Goal: Task Accomplishment & Management: Manage account settings

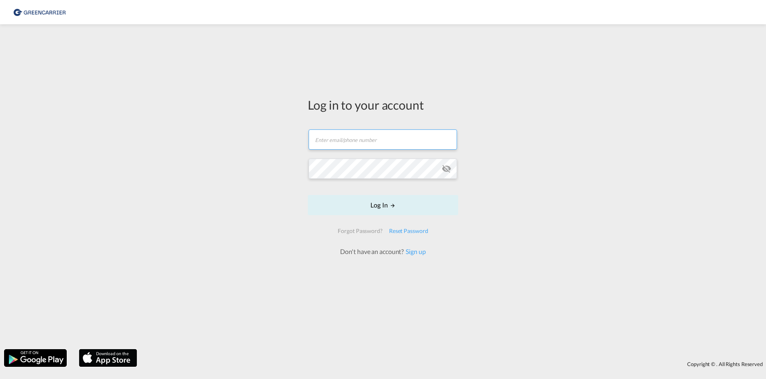
type input "[PERSON_NAME][EMAIL_ADDRESS][PERSON_NAME][DOMAIN_NAME]"
click at [384, 230] on div "Forgot Password?" at bounding box center [359, 231] width 51 height 15
click at [375, 208] on button "Log In" at bounding box center [383, 205] width 150 height 20
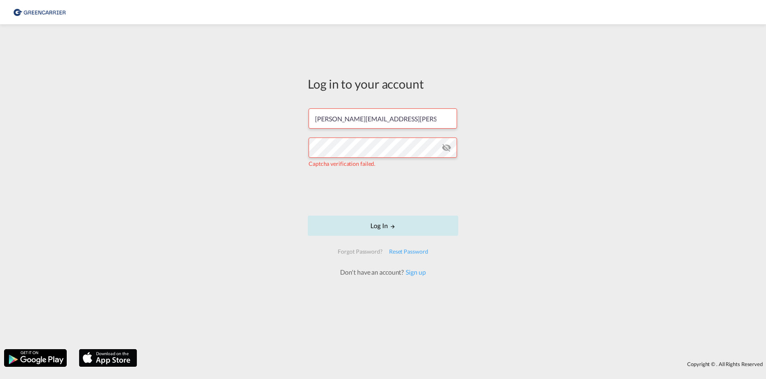
click at [352, 226] on button "Log In" at bounding box center [383, 225] width 150 height 20
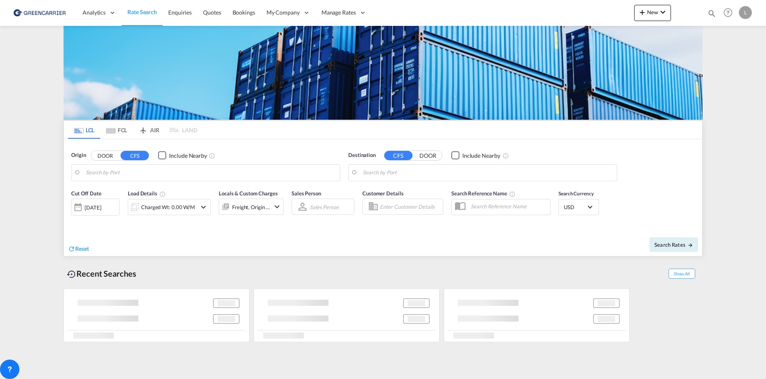
type input "[GEOGRAPHIC_DATA], NOOSL"
type input "[GEOGRAPHIC_DATA], [GEOGRAPHIC_DATA]"
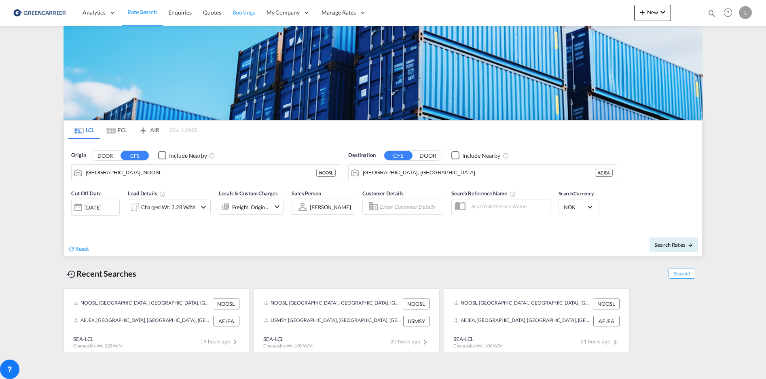
click at [245, 13] on span "Bookings" at bounding box center [243, 12] width 23 height 7
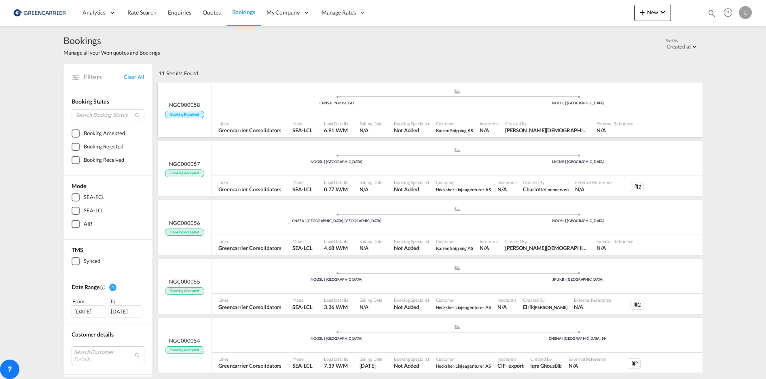
click at [202, 100] on div "NGC000058 Booking Received" at bounding box center [185, 109] width 54 height 55
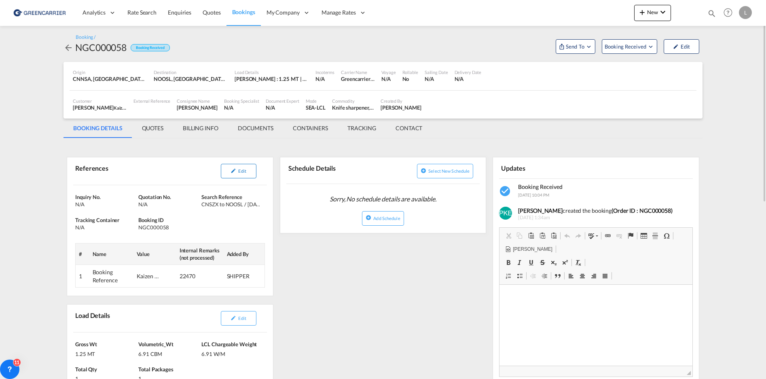
click at [239, 174] on button "Edit" at bounding box center [239, 171] width 36 height 15
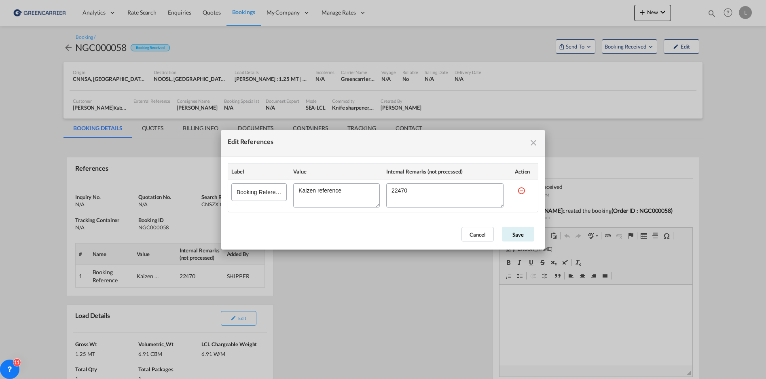
click at [395, 188] on textarea "Edit References" at bounding box center [444, 195] width 117 height 24
click at [536, 139] on md-icon "icon-close fg-AAA8AD cursor" at bounding box center [533, 143] width 10 height 10
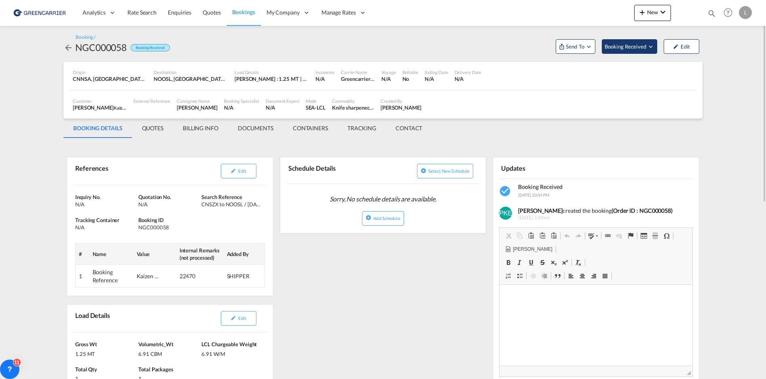
click at [642, 40] on button "Booking Received" at bounding box center [629, 46] width 55 height 15
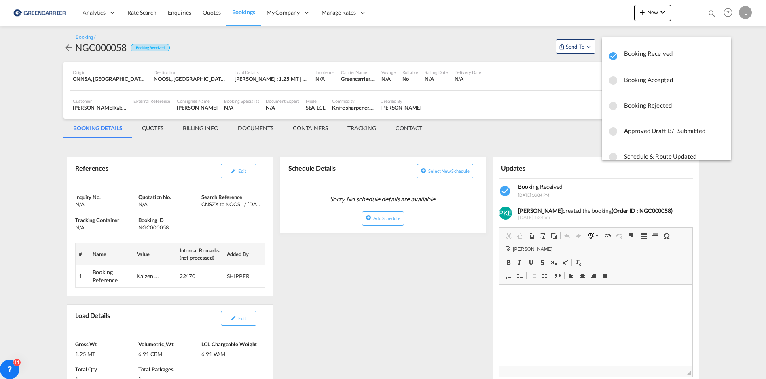
click at [643, 82] on span "Booking Accepted" at bounding box center [674, 79] width 101 height 15
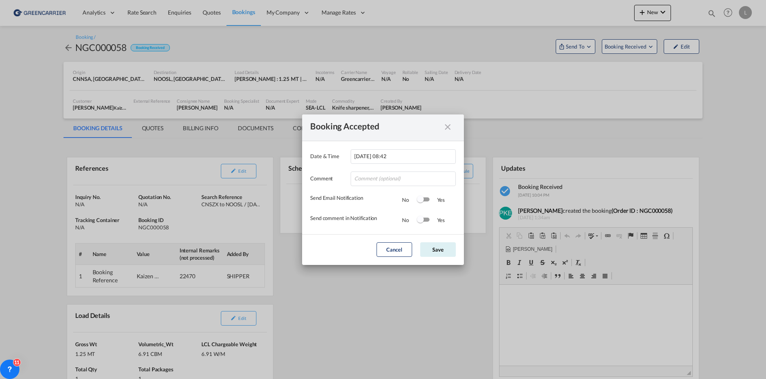
click at [422, 203] on div "Switch 1" at bounding box center [423, 200] width 12 height 10
click at [436, 246] on button "Save" at bounding box center [438, 249] width 36 height 15
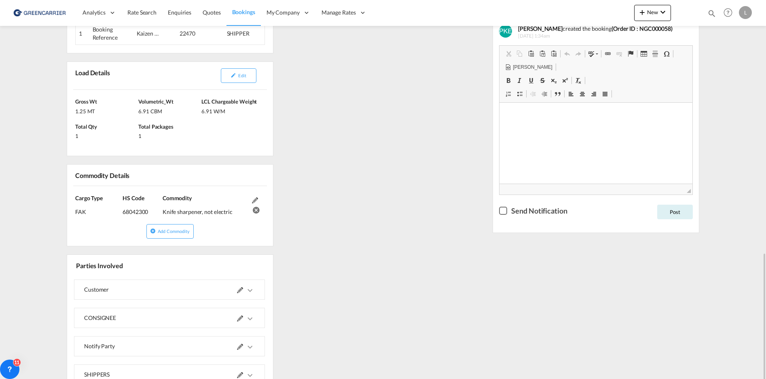
scroll to position [332, 0]
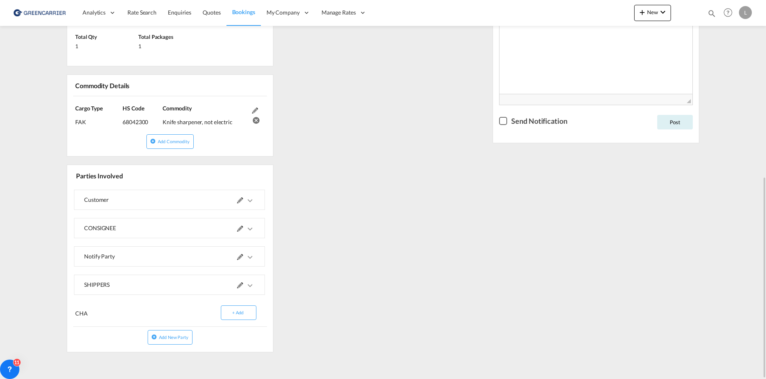
click at [249, 279] on span at bounding box center [246, 284] width 18 height 19
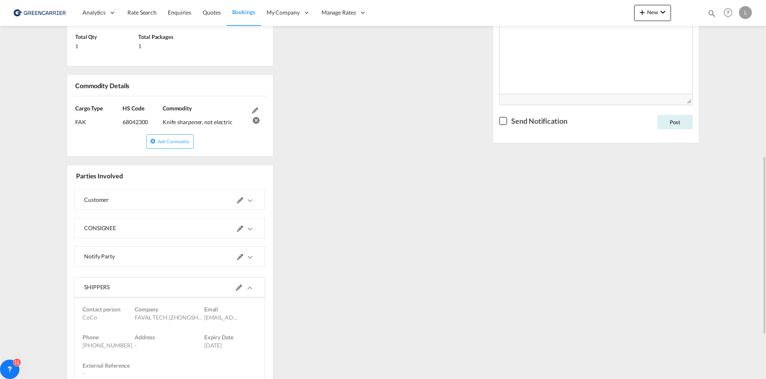
scroll to position [413, 0]
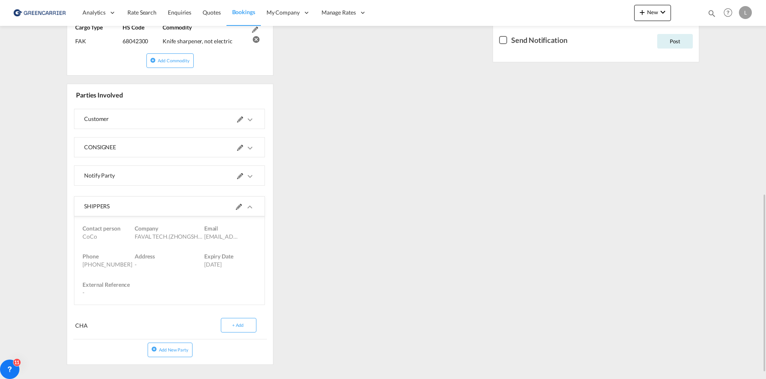
click at [236, 209] on md-icon at bounding box center [239, 207] width 6 height 6
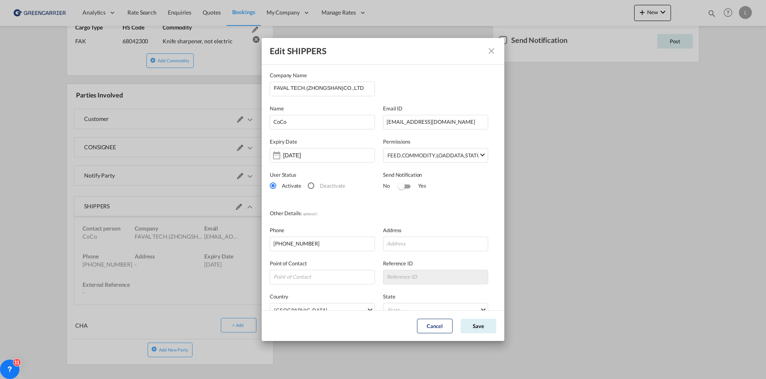
scroll to position [0, 0]
click at [429, 123] on input "[EMAIL_ADDRESS][DOMAIN_NAME]" at bounding box center [435, 123] width 105 height 15
click at [353, 88] on input "FAVAL TECH.(ZHONGSHAN)CO.,LTD" at bounding box center [324, 89] width 101 height 12
drag, startPoint x: 351, startPoint y: 90, endPoint x: 375, endPoint y: 91, distance: 23.9
click at [375, 91] on div "Company Name FAVAL TECH.(ZHONGSHAN)CO.,LTD" at bounding box center [326, 84] width 113 height 25
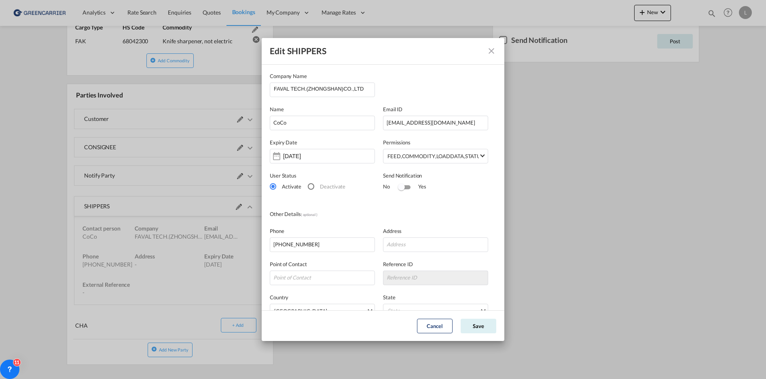
click at [492, 52] on md-icon "icon-close" at bounding box center [491, 51] width 10 height 10
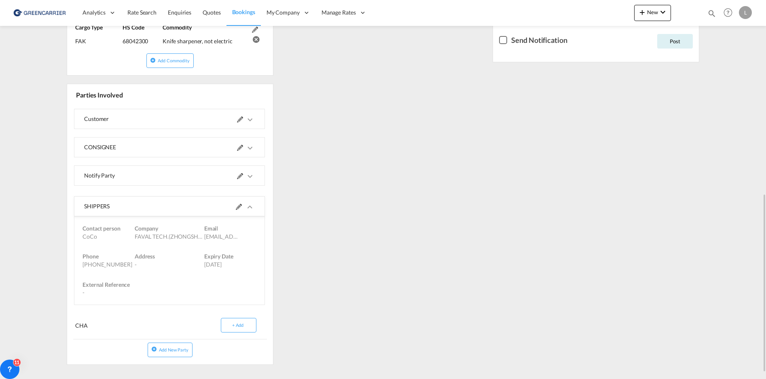
click at [232, 209] on div at bounding box center [211, 205] width 85 height 19
click at [242, 206] on span at bounding box center [245, 205] width 19 height 19
click at [237, 206] on md-icon at bounding box center [239, 207] width 6 height 6
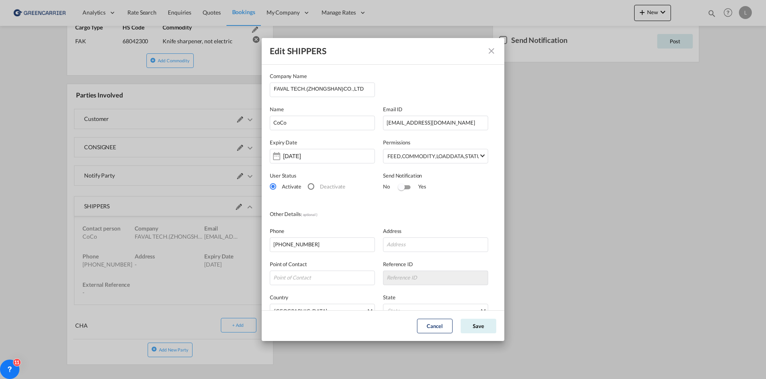
click at [494, 54] on md-icon "icon-close" at bounding box center [491, 51] width 10 height 10
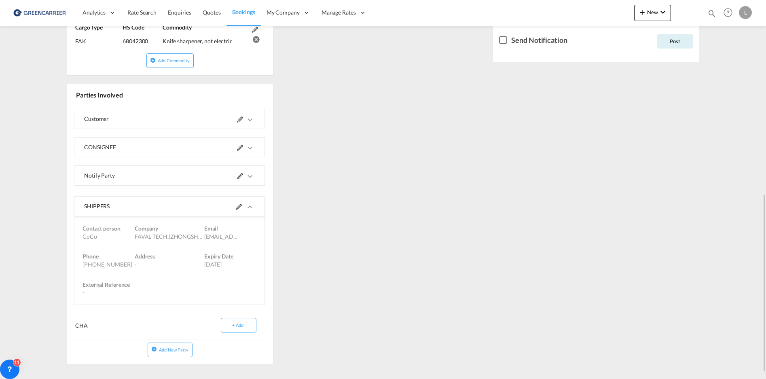
click at [726, 149] on md-content "Analytics Reports Dashboard Rate Search Enquiries Quotes Bookings" at bounding box center [383, 189] width 766 height 379
click at [563, 177] on div "Updates Booking Accepted [DATE] 8:42 AM Booking Received [DATE] 10:04 PM [PERSO…" at bounding box center [595, 49] width 213 height 635
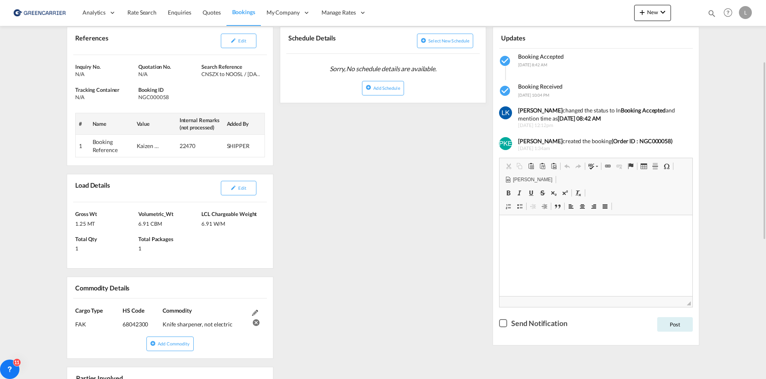
scroll to position [49, 0]
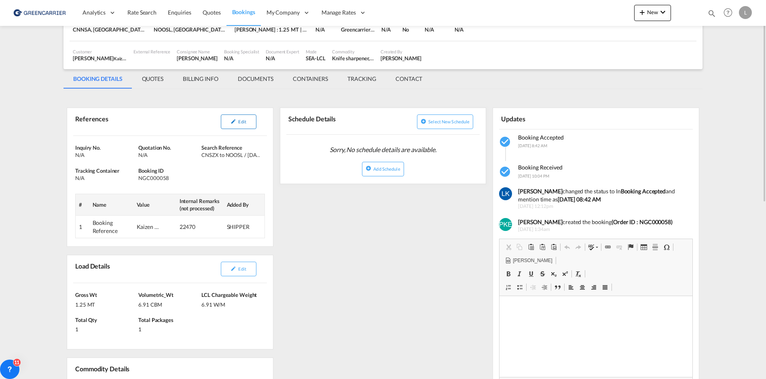
click at [243, 121] on span "Edit" at bounding box center [242, 121] width 8 height 5
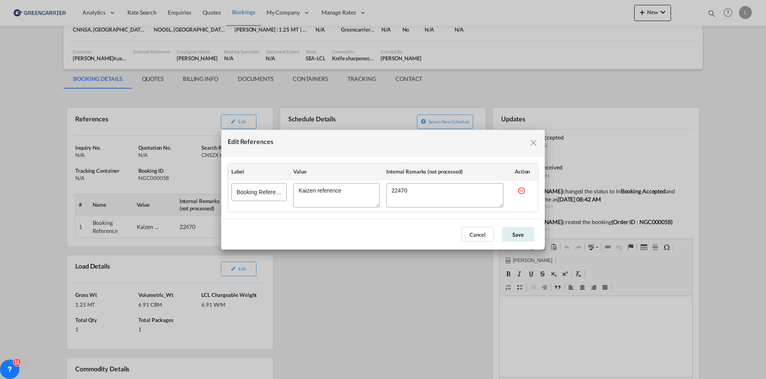
click at [532, 140] on md-icon "icon-close fg-AAA8AD cursor" at bounding box center [533, 143] width 10 height 10
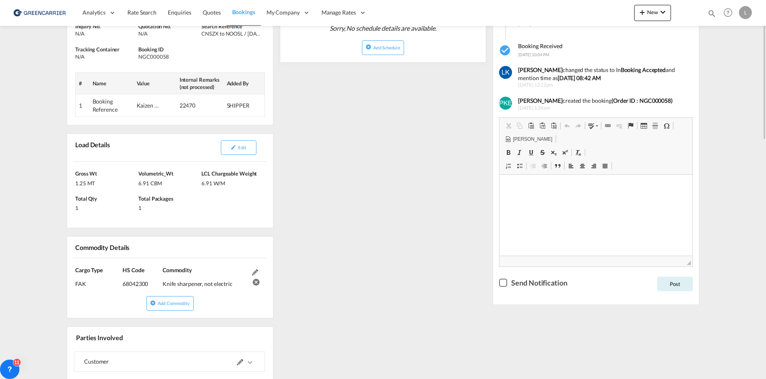
scroll to position [211, 0]
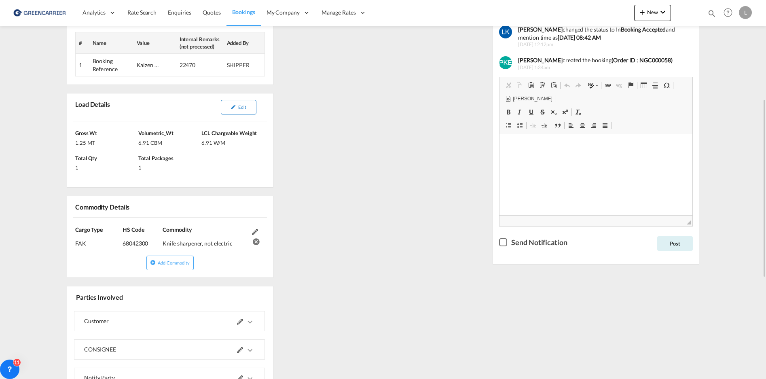
click at [235, 106] on md-icon "icon-pencil" at bounding box center [233, 107] width 6 height 6
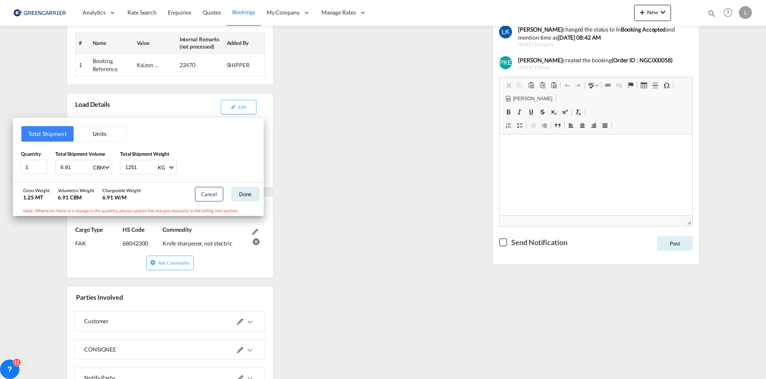
click at [237, 106] on div "Total Shipment Units Quantity 1 Total Shipment Volume 6.91 CBM CBM CFT Total Sh…" at bounding box center [383, 189] width 766 height 379
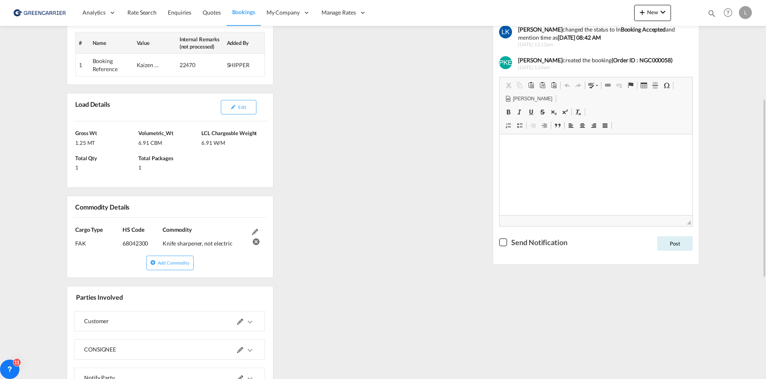
click at [76, 103] on div "Load Details" at bounding box center [93, 107] width 40 height 21
drag, startPoint x: 75, startPoint y: 103, endPoint x: 189, endPoint y: 179, distance: 137.1
click at [189, 179] on div "Load Details Edit [PERSON_NAME] 1.25 MT Volumetric_Wt 6.91 CBM LCL Chargeable W…" at bounding box center [170, 140] width 207 height 95
copy div "Load Details Edit [PERSON_NAME] 1.25 MT Volumetric_Wt 6.91 CBM LCL Chargeable W…"
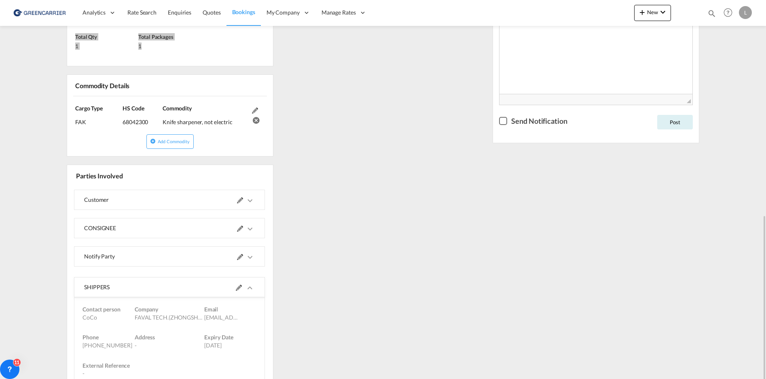
scroll to position [373, 0]
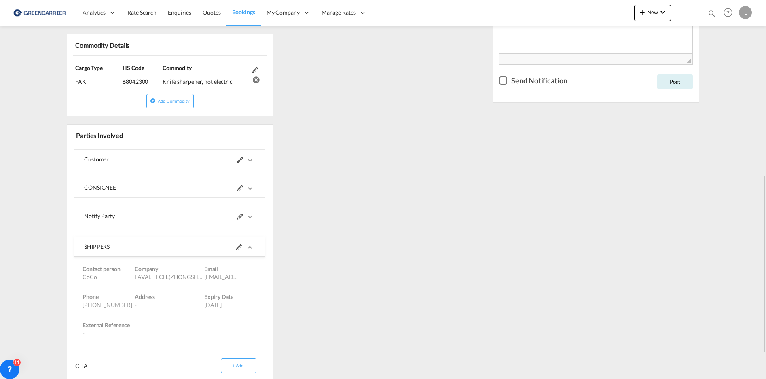
drag, startPoint x: 98, startPoint y: 77, endPoint x: 93, endPoint y: 53, distance: 24.4
click at [98, 77] on div "FAK (IMCO Code : 0)" at bounding box center [98, 79] width 47 height 14
drag, startPoint x: 75, startPoint y: 43, endPoint x: 276, endPoint y: 85, distance: 204.9
click at [276, 85] on div "References Edit Inquiry No. N/A Quotation No. N/A Search Reference CNSZX to NOO…" at bounding box center [169, 90] width 213 height 635
copy div "Commodity Details Cargo Type FAK (IMCO Code : 0) HS Code 68042300 Commodity Kni…"
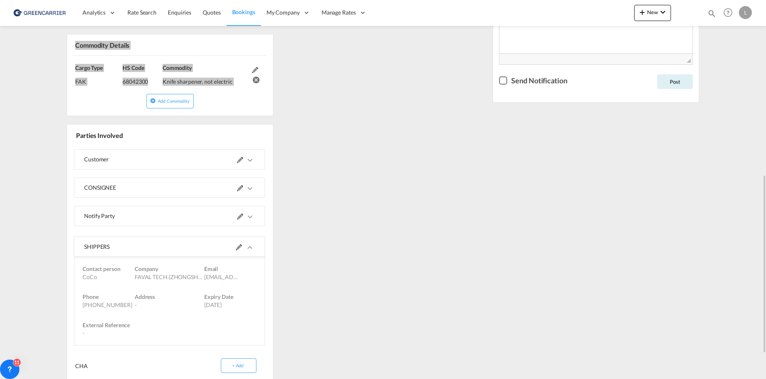
scroll to position [426, 0]
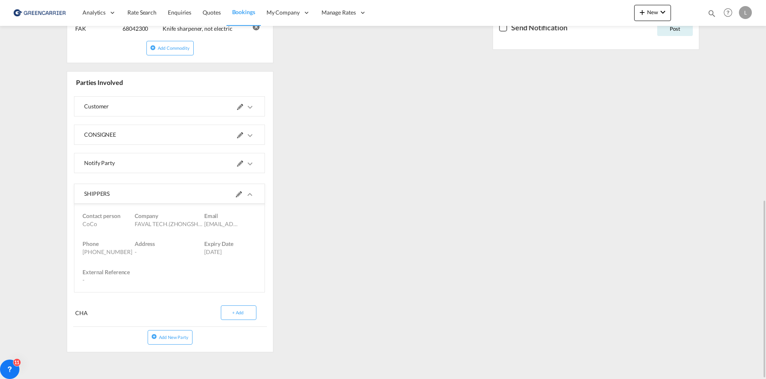
click at [167, 136] on div "CONSIGNEE" at bounding box center [126, 134] width 85 height 19
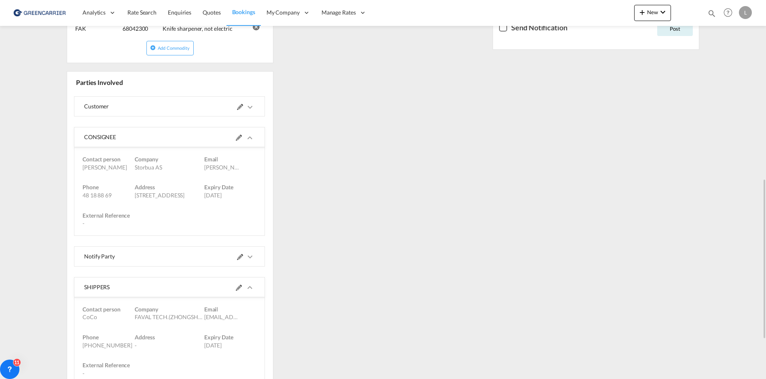
drag, startPoint x: 82, startPoint y: 159, endPoint x: 241, endPoint y: 230, distance: 173.0
click at [241, 230] on md-expansion-panel-content "Contact person [PERSON_NAME] Company Storbua AS Email [PERSON_NAME][EMAIL_ADDRE…" at bounding box center [169, 191] width 190 height 88
copy md-expansion-panel-content "Contact person [PERSON_NAME] Company [GEOGRAPHIC_DATA] AS Email [PERSON_NAME][E…"
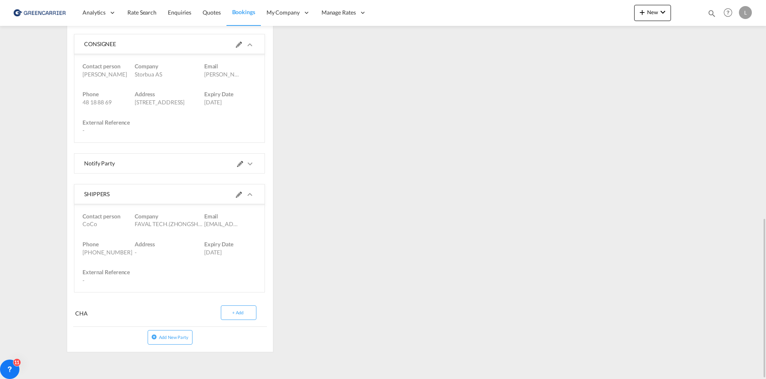
click at [85, 214] on span "Contact person" at bounding box center [101, 216] width 38 height 7
drag, startPoint x: 84, startPoint y: 196, endPoint x: 250, endPoint y: 253, distance: 175.9
click at [250, 253] on md-expansion-panel-expanded "SHIPPERS Contact person CoCo Company FAVAL TECH.(ZHONGSHAN)CO.,LTD Email [EMAIL…" at bounding box center [169, 238] width 190 height 108
copy md-expansion-panel-expanded "SHIPPERS Contact person CoCo Company FAVAL TECH.(ZHONGSHAN)CO.,LTD Email [EMAIL…"
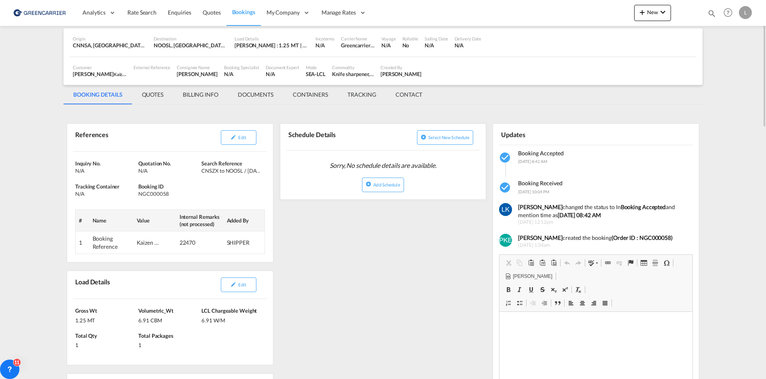
scroll to position [0, 0]
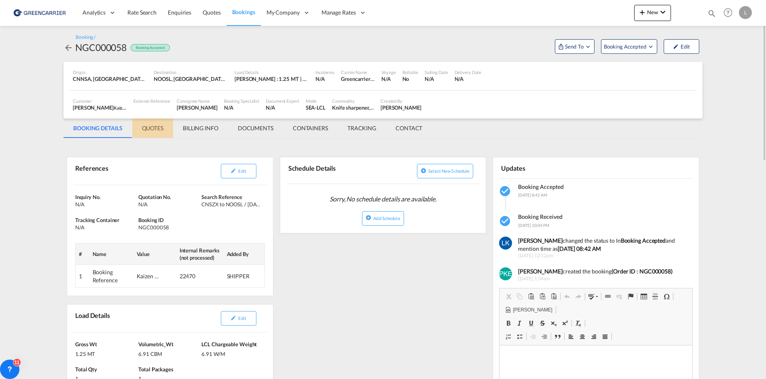
click at [152, 129] on md-tab-item "QUOTES" at bounding box center [152, 127] width 41 height 19
